Goal: Task Accomplishment & Management: Manage account settings

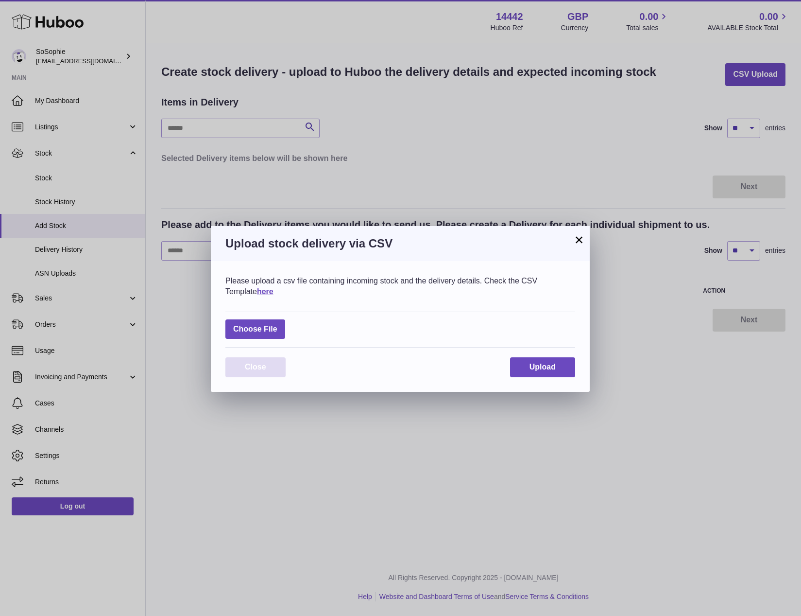
click at [267, 363] on button "Close" at bounding box center [255, 367] width 60 height 20
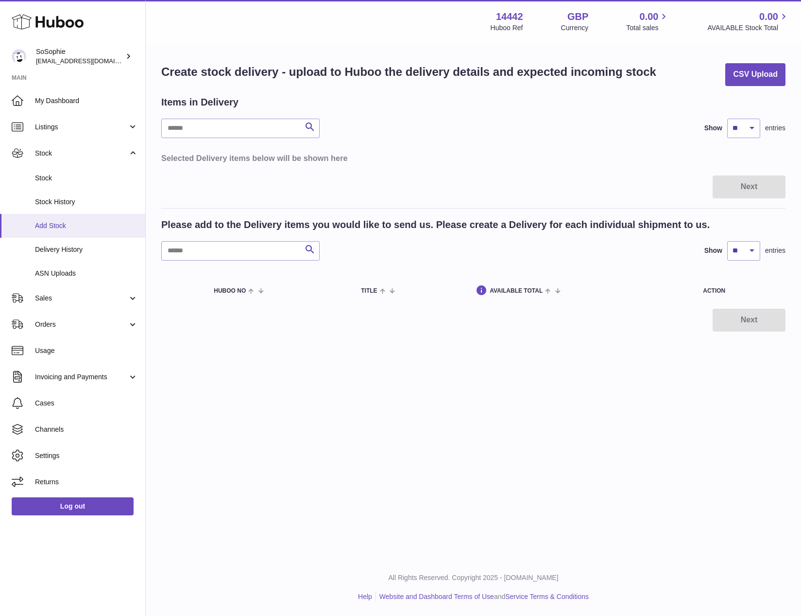
click at [45, 222] on span "Add Stock" at bounding box center [86, 225] width 103 height 9
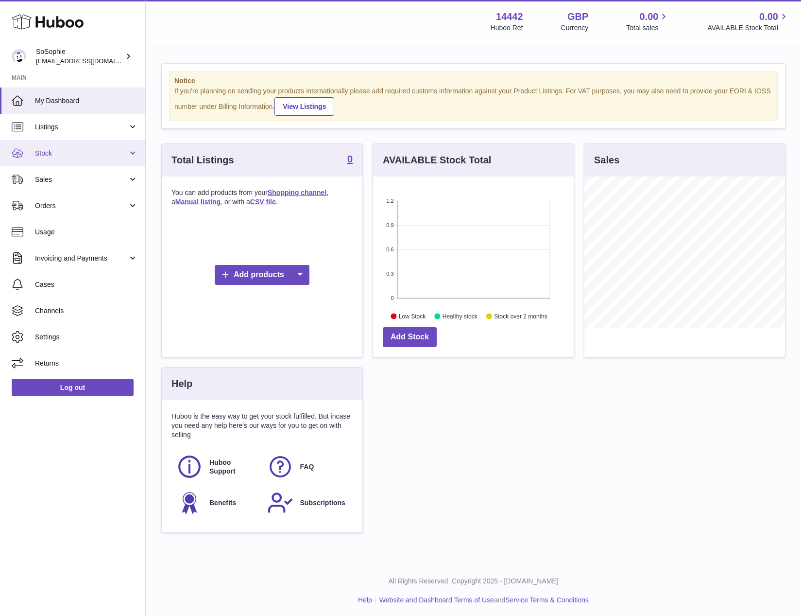
scroll to position [0, 0]
click at [135, 152] on link "Stock" at bounding box center [72, 153] width 145 height 26
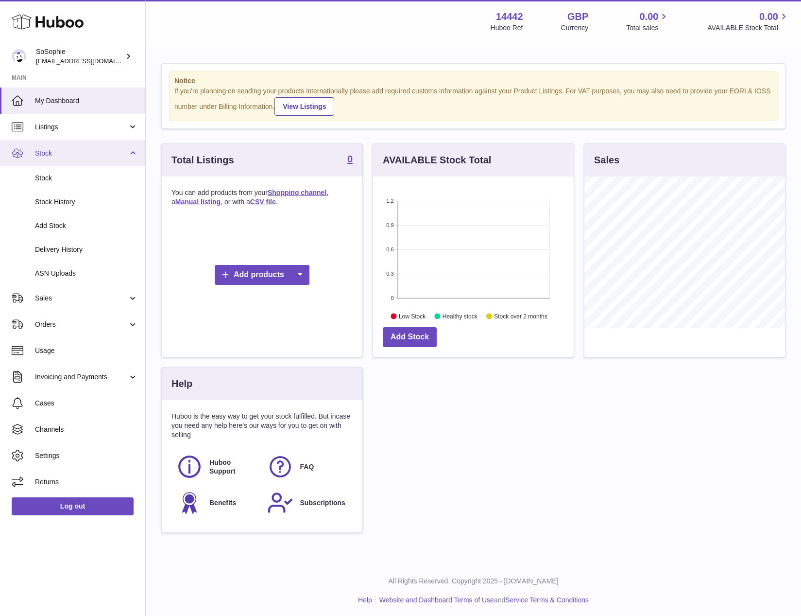
scroll to position [0, 0]
click at [57, 223] on span "Add Stock" at bounding box center [86, 225] width 103 height 9
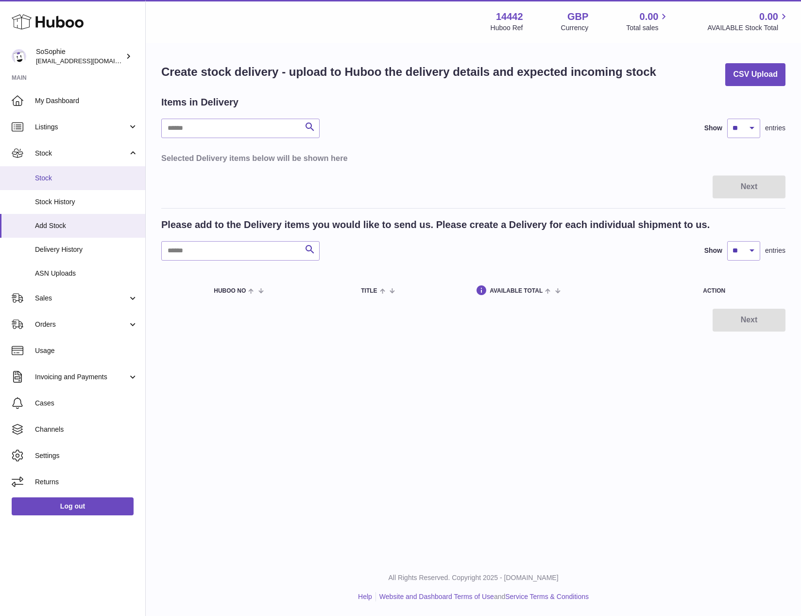
click at [69, 176] on span "Stock" at bounding box center [86, 177] width 103 height 9
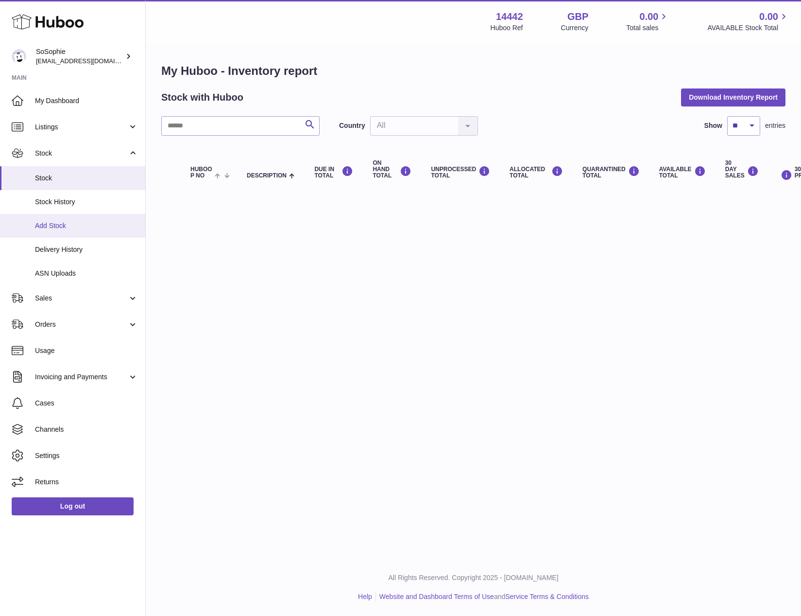
click at [49, 225] on span "Add Stock" at bounding box center [86, 225] width 103 height 9
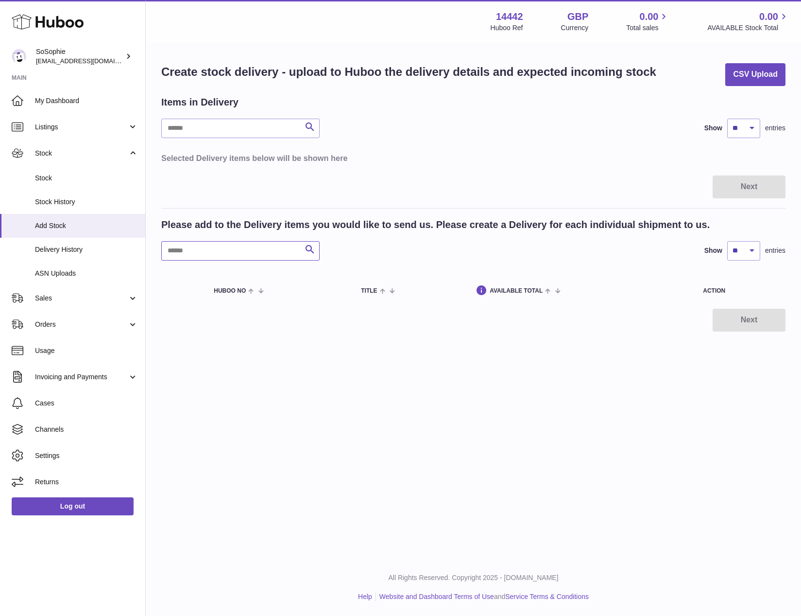
click at [223, 248] on input "text" at bounding box center [240, 250] width 158 height 19
type input "*"
click at [50, 264] on link "ASN Uploads" at bounding box center [72, 273] width 145 height 24
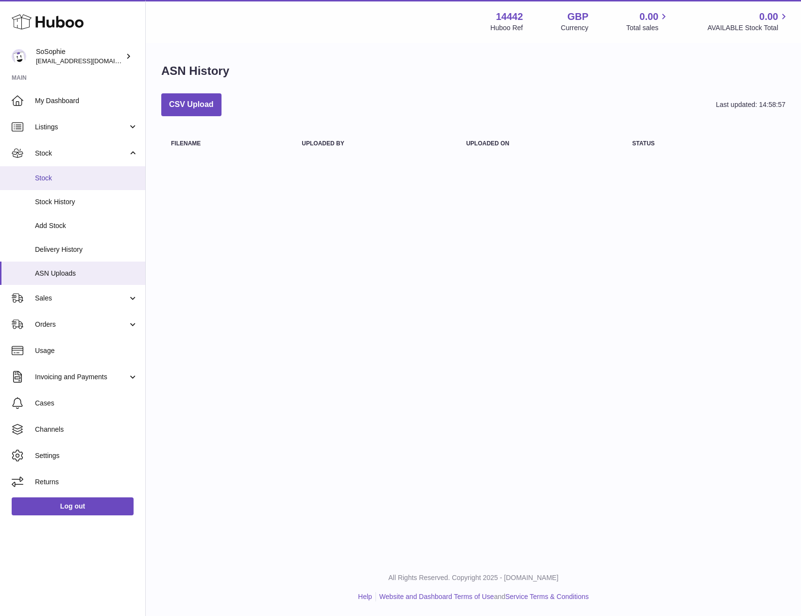
click at [51, 173] on span "Stock" at bounding box center [86, 177] width 103 height 9
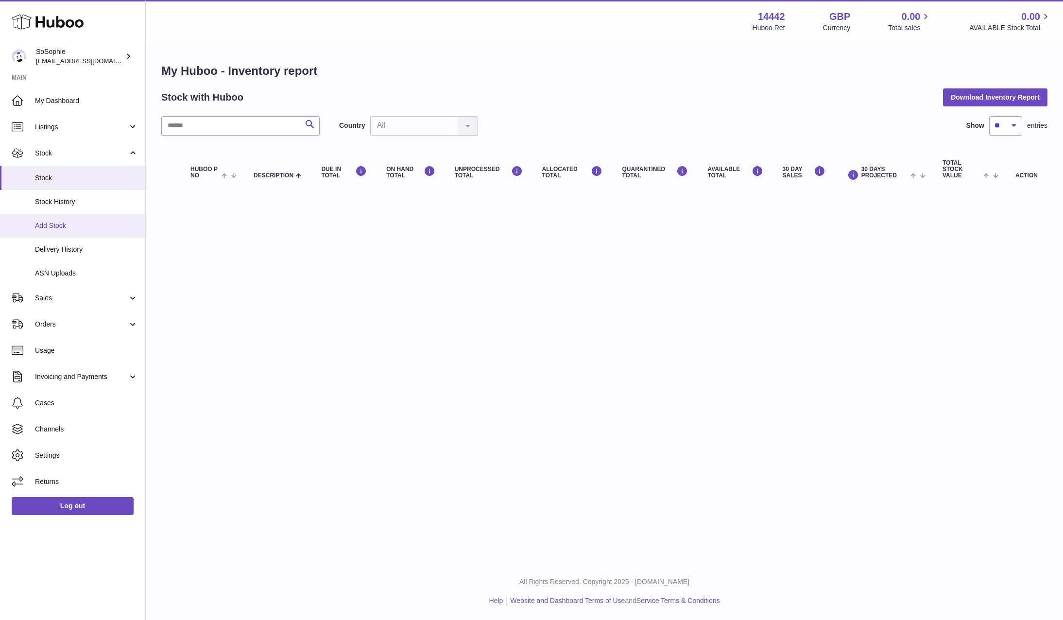
click at [56, 221] on span "Add Stock" at bounding box center [86, 225] width 103 height 9
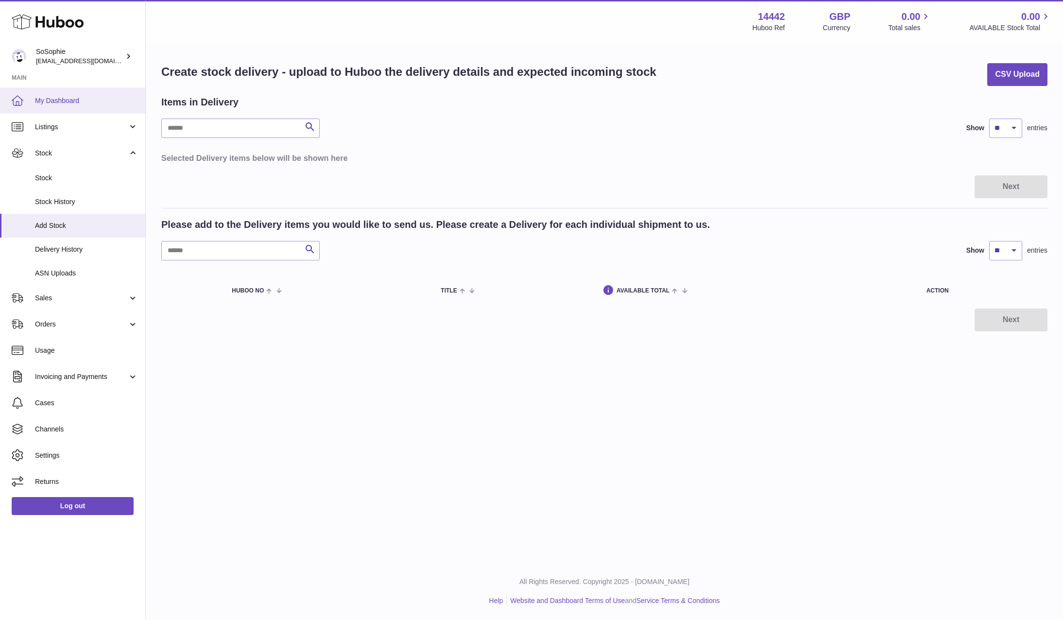
click at [54, 96] on span "My Dashboard" at bounding box center [86, 100] width 103 height 9
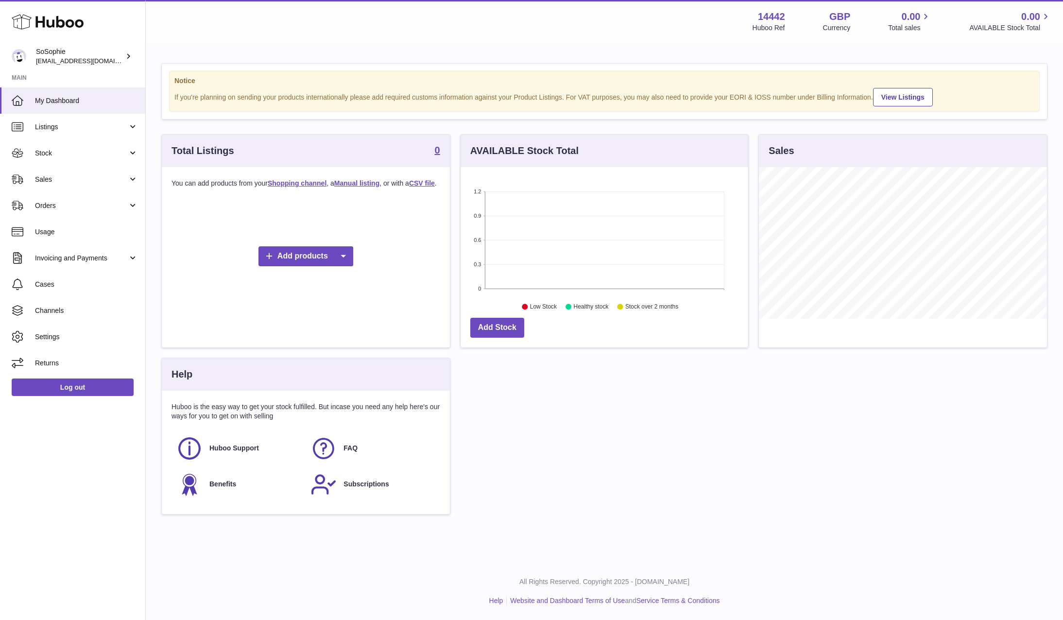
scroll to position [152, 288]
click at [60, 157] on link "Stock" at bounding box center [72, 153] width 145 height 26
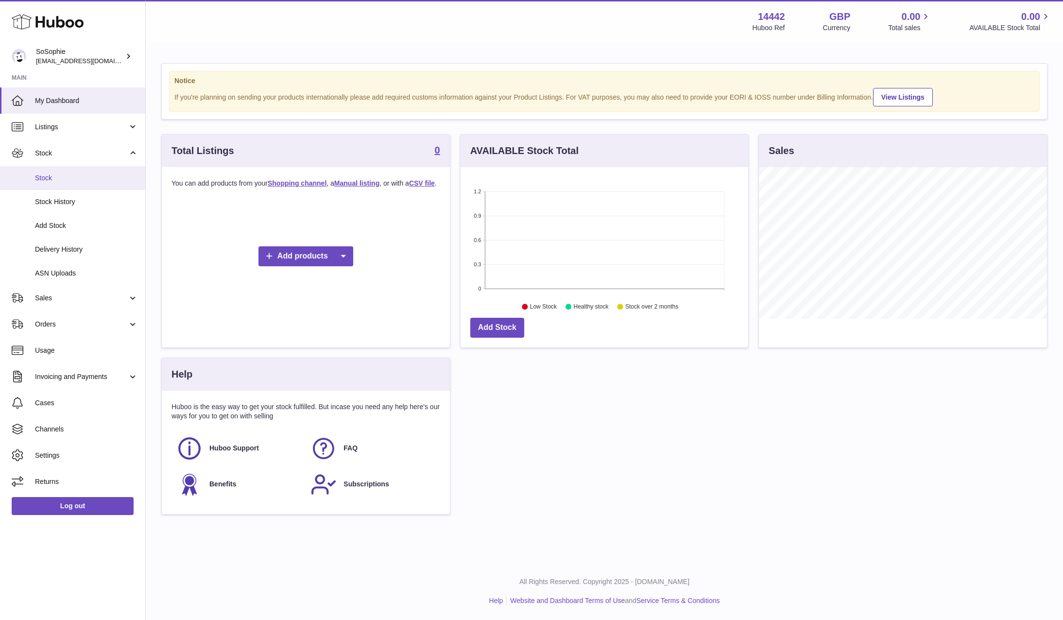
click at [46, 173] on span "Stock" at bounding box center [86, 177] width 103 height 9
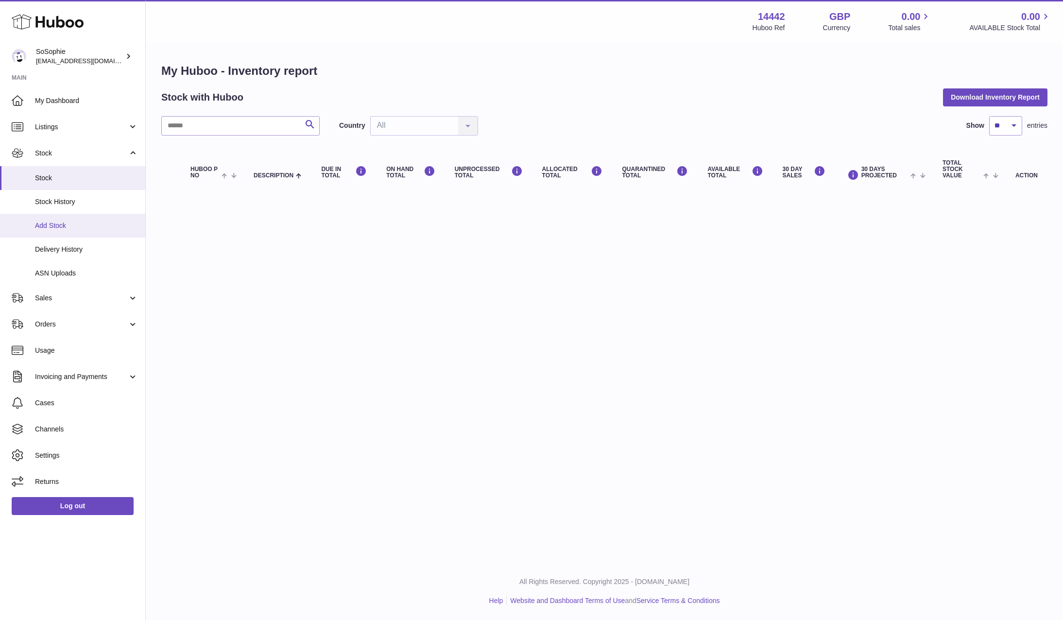
click at [54, 222] on span "Add Stock" at bounding box center [86, 225] width 103 height 9
